Goal: Task Accomplishment & Management: Manage account settings

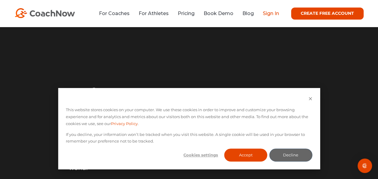
click at [270, 14] on link "Sign In" at bounding box center [271, 14] width 16 height 6
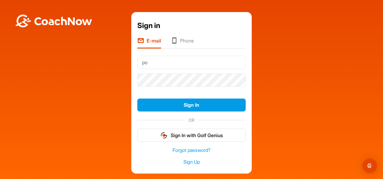
type input "[EMAIL_ADDRESS][DOMAIN_NAME]"
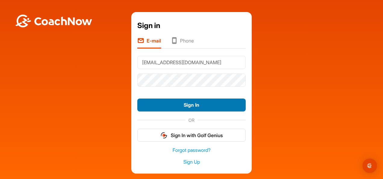
click at [193, 101] on button "Sign In" at bounding box center [191, 104] width 108 height 13
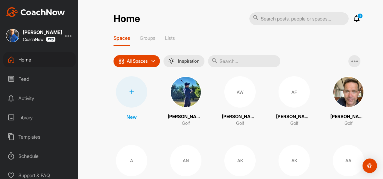
click at [31, 35] on div "[PERSON_NAME] CoachNow" at bounding box center [42, 35] width 39 height 13
drag, startPoint x: 31, startPoint y: 35, endPoint x: 48, endPoint y: 79, distance: 46.8
click at [48, 79] on div "Feed" at bounding box center [39, 78] width 72 height 15
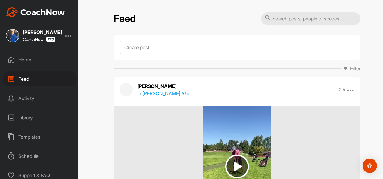
click at [68, 35] on div at bounding box center [68, 35] width 7 height 7
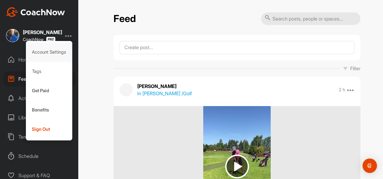
click at [44, 51] on div "Account Settings" at bounding box center [49, 51] width 47 height 19
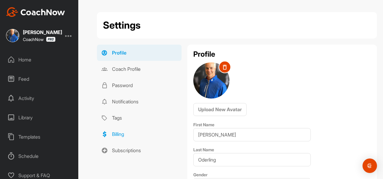
click at [122, 133] on link "Billing" at bounding box center [139, 134] width 85 height 16
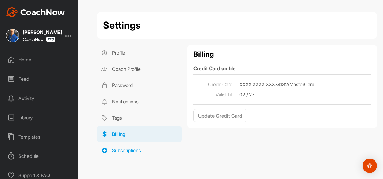
click at [125, 149] on link "Subscriptions" at bounding box center [139, 150] width 85 height 16
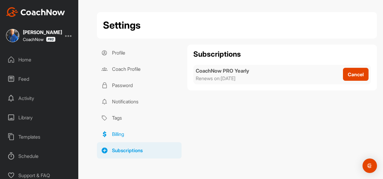
click at [116, 133] on link "Billing" at bounding box center [139, 134] width 85 height 16
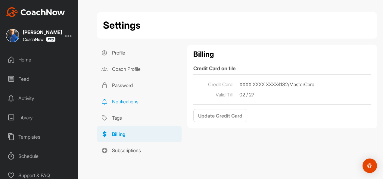
click at [120, 103] on link "Notifications" at bounding box center [139, 101] width 85 height 16
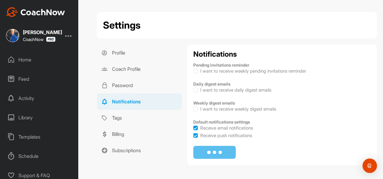
checkbox input "true"
click at [122, 73] on link "Coach Profile" at bounding box center [139, 69] width 85 height 16
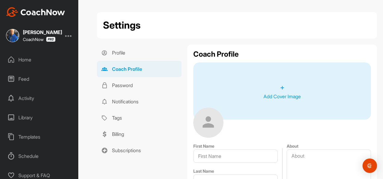
type input "[PERSON_NAME]"
type input "Oderling"
type input "[EMAIL_ADDRESS][DOMAIN_NAME]"
type input "[PHONE_NUMBER]"
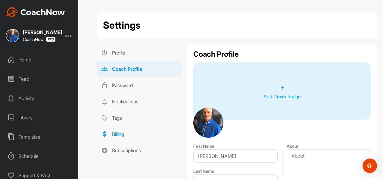
click at [119, 135] on link "Billing" at bounding box center [139, 134] width 85 height 16
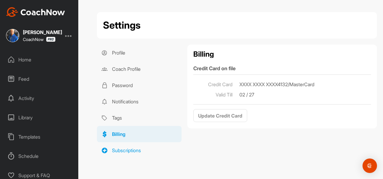
click at [122, 151] on link "Subscriptions" at bounding box center [139, 150] width 85 height 16
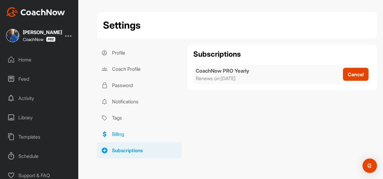
click at [118, 134] on link "Billing" at bounding box center [139, 134] width 85 height 16
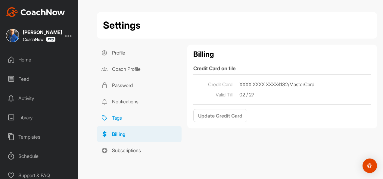
click at [171, 118] on link "Tags" at bounding box center [139, 118] width 85 height 16
